Goal: Find specific page/section: Find specific page/section

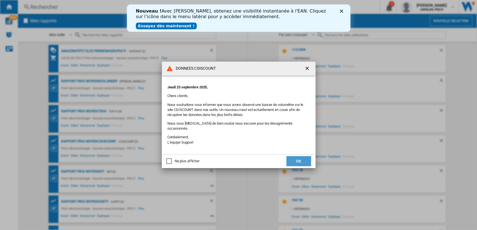
click at [293, 162] on button "OK" at bounding box center [298, 161] width 25 height 10
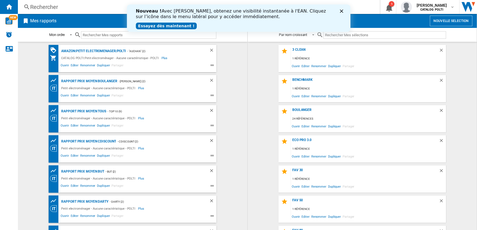
click at [343, 9] on div "Nouveau ! Avec [PERSON_NAME], obtenez une visibilité instantanée à l'EAN. Cliqu…" at bounding box center [237, 18] width 223 height 23
click at [342, 11] on polygon "Fermer" at bounding box center [340, 10] width 3 height 3
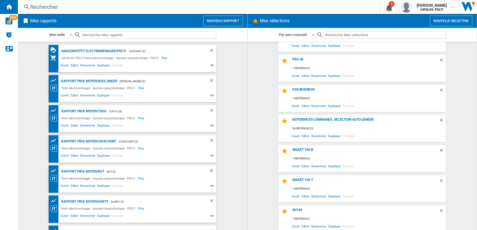
scroll to position [248, 0]
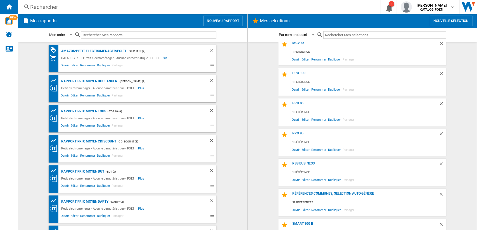
click at [159, 8] on div "Rechercher" at bounding box center [197, 7] width 335 height 8
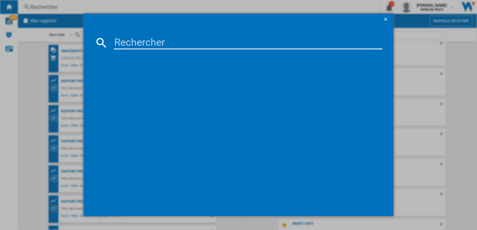
drag, startPoint x: 145, startPoint y: 37, endPoint x: 144, endPoint y: 30, distance: 7.2
click at [145, 37] on input at bounding box center [248, 42] width 269 height 13
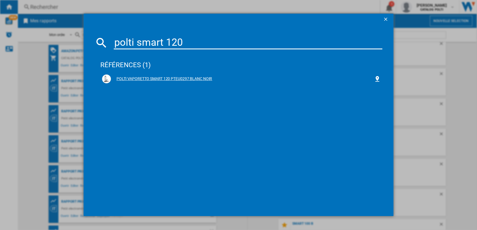
type input "polti smart 120"
click at [170, 78] on div "POLTI VAPORETTO SMART 120 PTEU0297 BLANC NOIR" at bounding box center [242, 79] width 263 height 6
